Goal: Check status: Check status

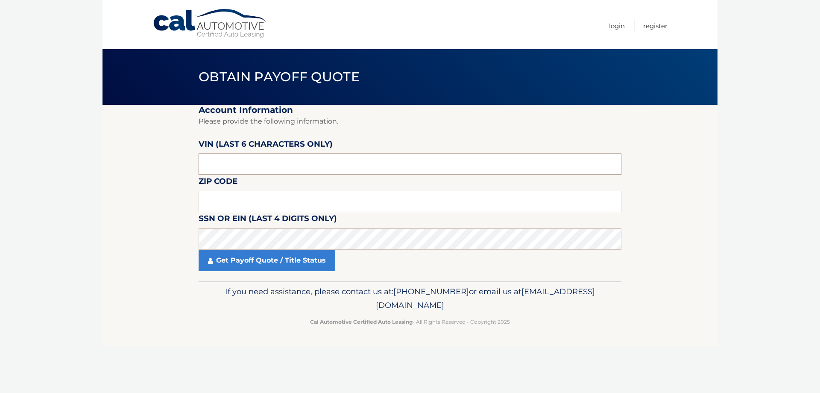
click at [261, 162] on input "text" at bounding box center [410, 163] width 423 height 21
click at [264, 145] on label "VIN (last 6 characters only)" at bounding box center [266, 146] width 134 height 16
click at [252, 161] on input "text" at bounding box center [410, 163] width 423 height 21
click at [219, 162] on input "text" at bounding box center [410, 163] width 423 height 21
type input "214564"
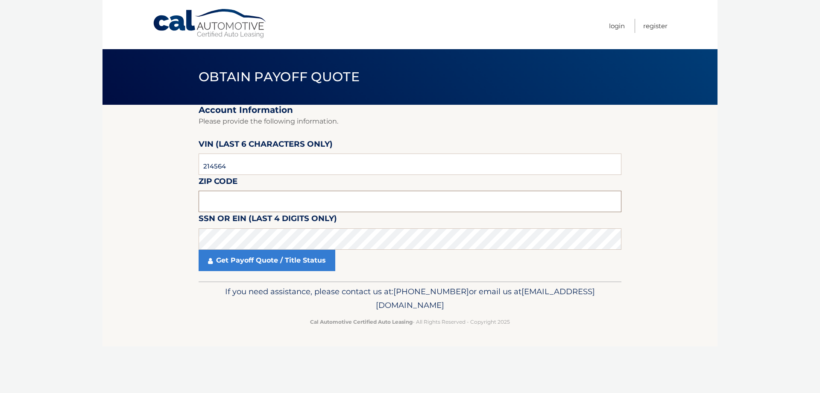
click at [239, 198] on input "text" at bounding box center [410, 200] width 423 height 21
type input "33916"
click at [241, 268] on link "Get Payoff Quote / Title Status" at bounding box center [267, 259] width 137 height 21
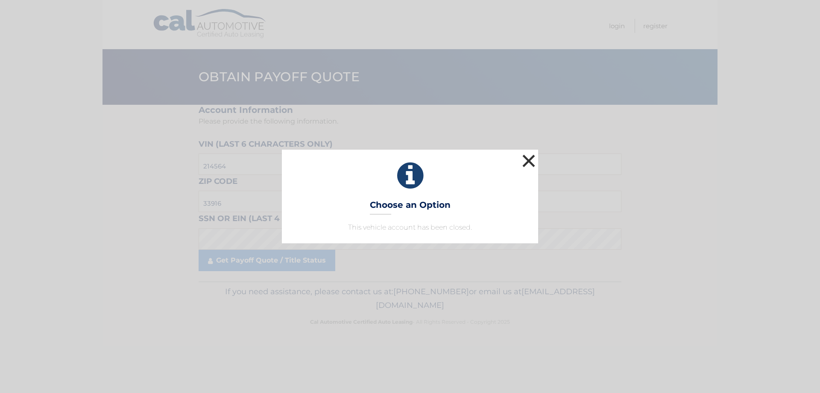
click at [527, 155] on button "×" at bounding box center [528, 160] width 17 height 17
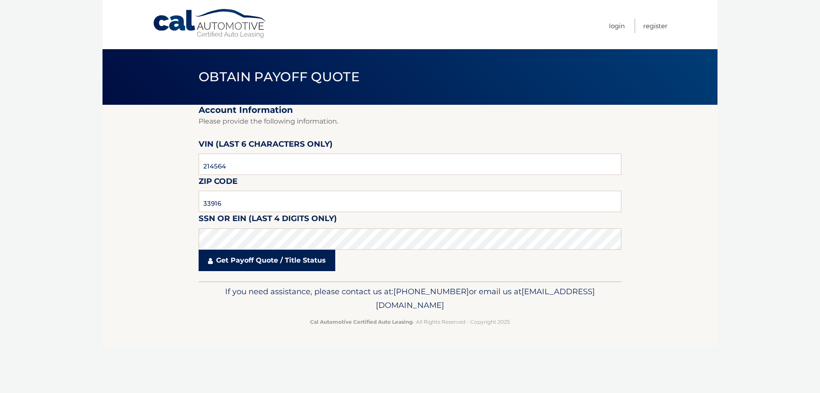
click at [233, 258] on link "Get Payoff Quote / Title Status" at bounding box center [267, 259] width 137 height 21
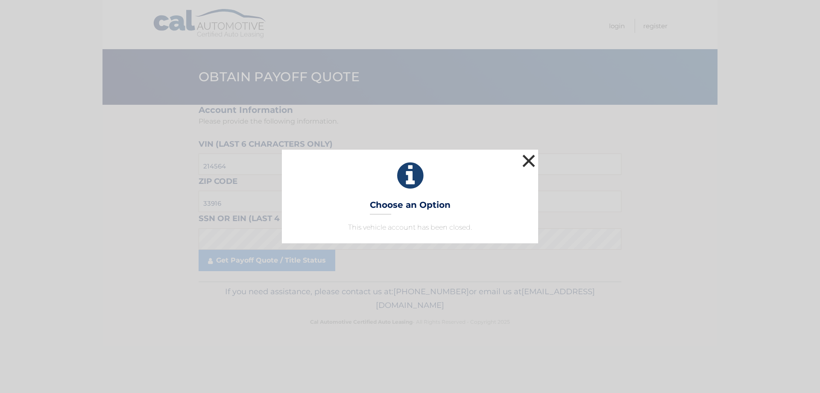
click at [524, 158] on button "×" at bounding box center [528, 160] width 17 height 17
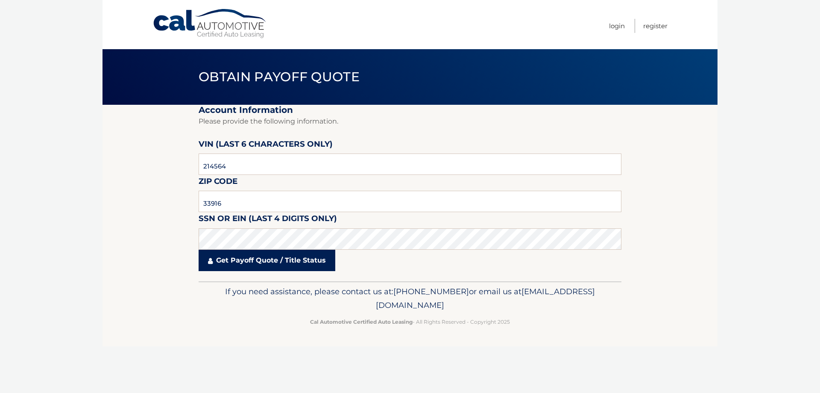
click at [318, 254] on link "Get Payoff Quote / Title Status" at bounding box center [267, 259] width 137 height 21
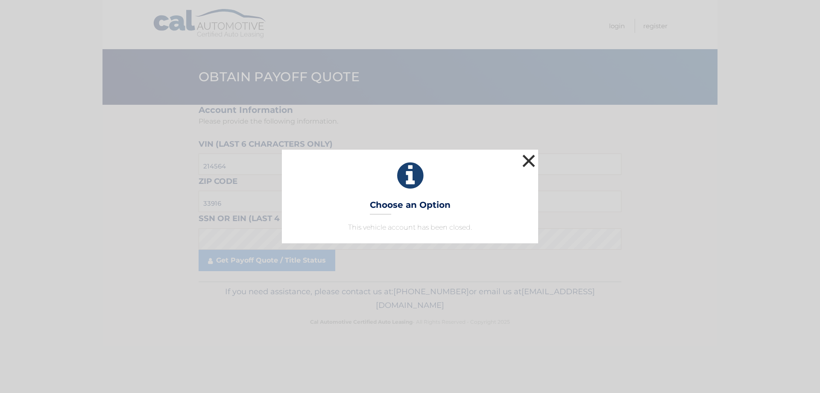
click at [527, 161] on button "×" at bounding box center [528, 160] width 17 height 17
